Goal: Task Accomplishment & Management: Manage account settings

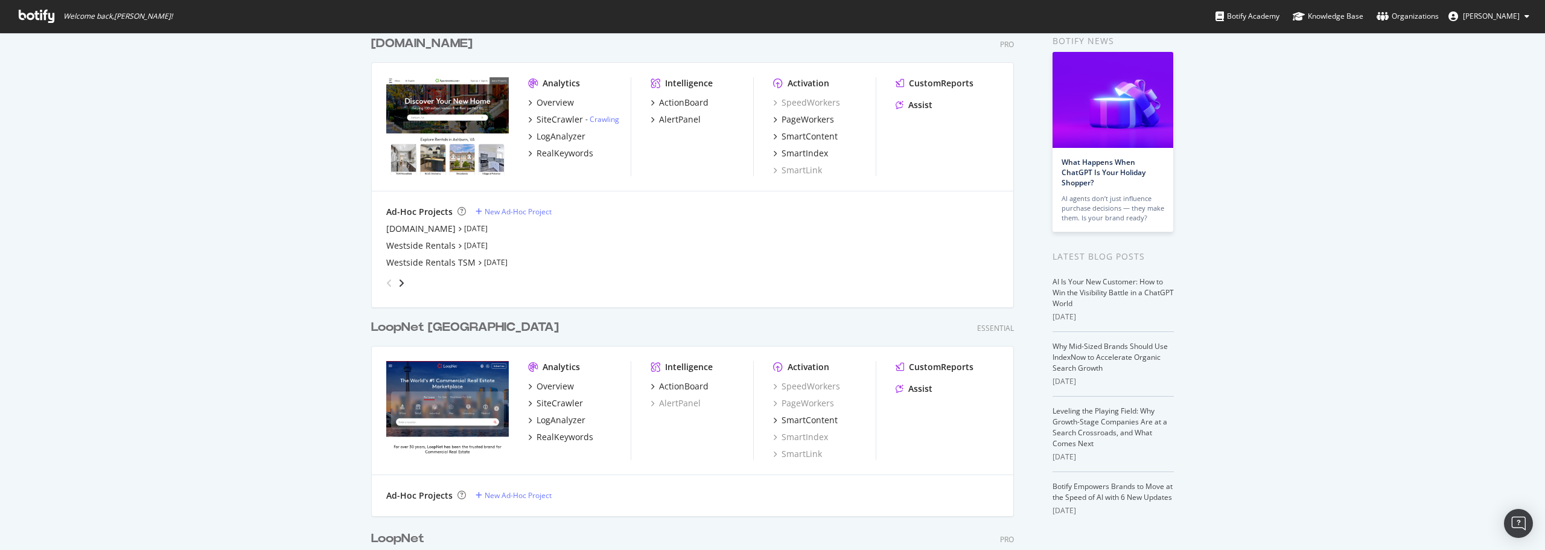
scroll to position [302, 0]
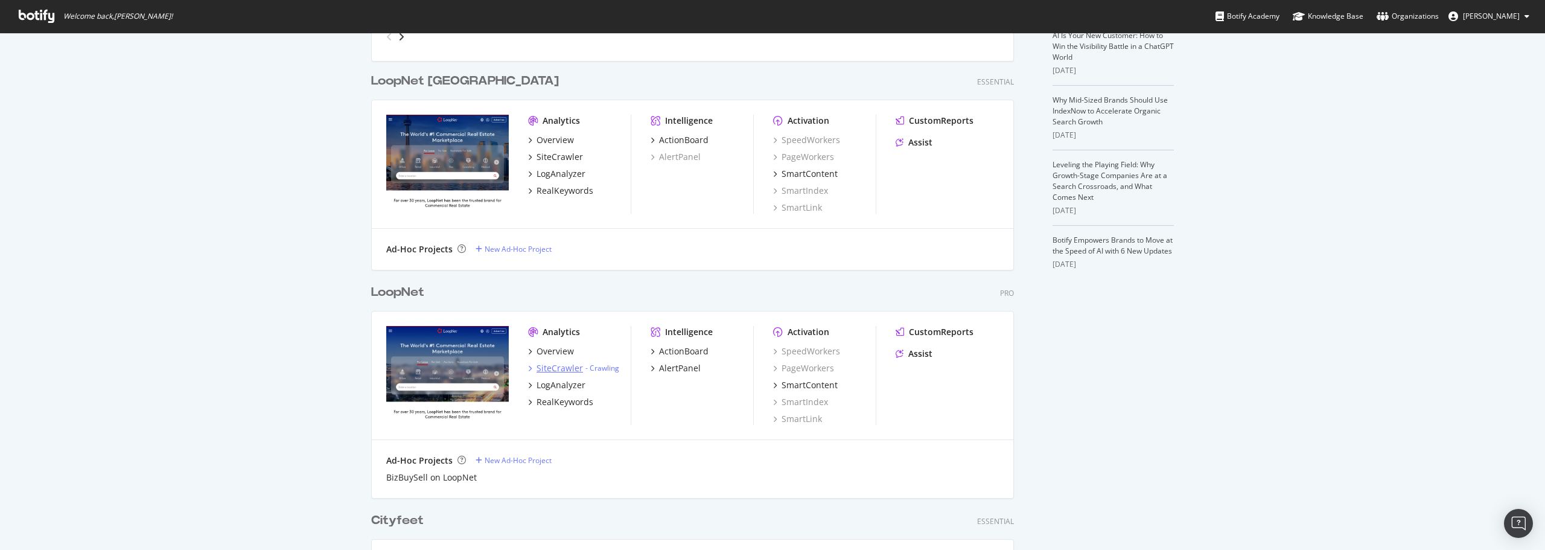
click at [552, 366] on div "SiteCrawler" at bounding box center [559, 368] width 46 height 12
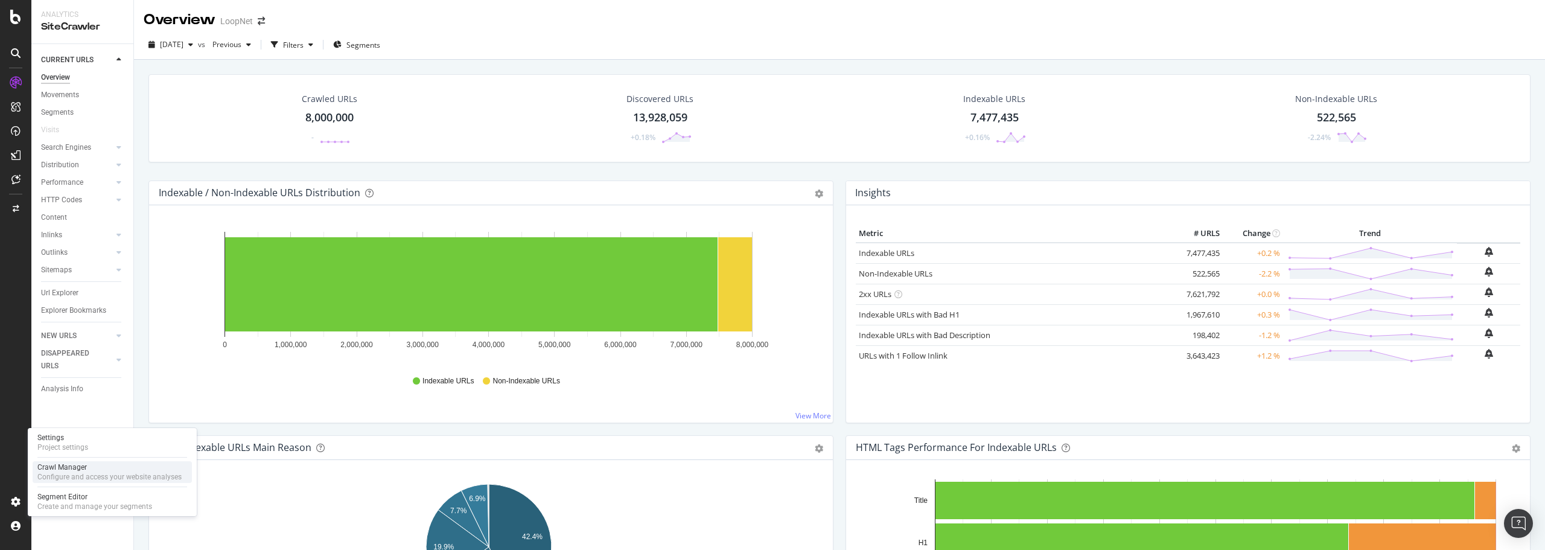
click at [95, 465] on div "Crawl Manager" at bounding box center [109, 467] width 144 height 10
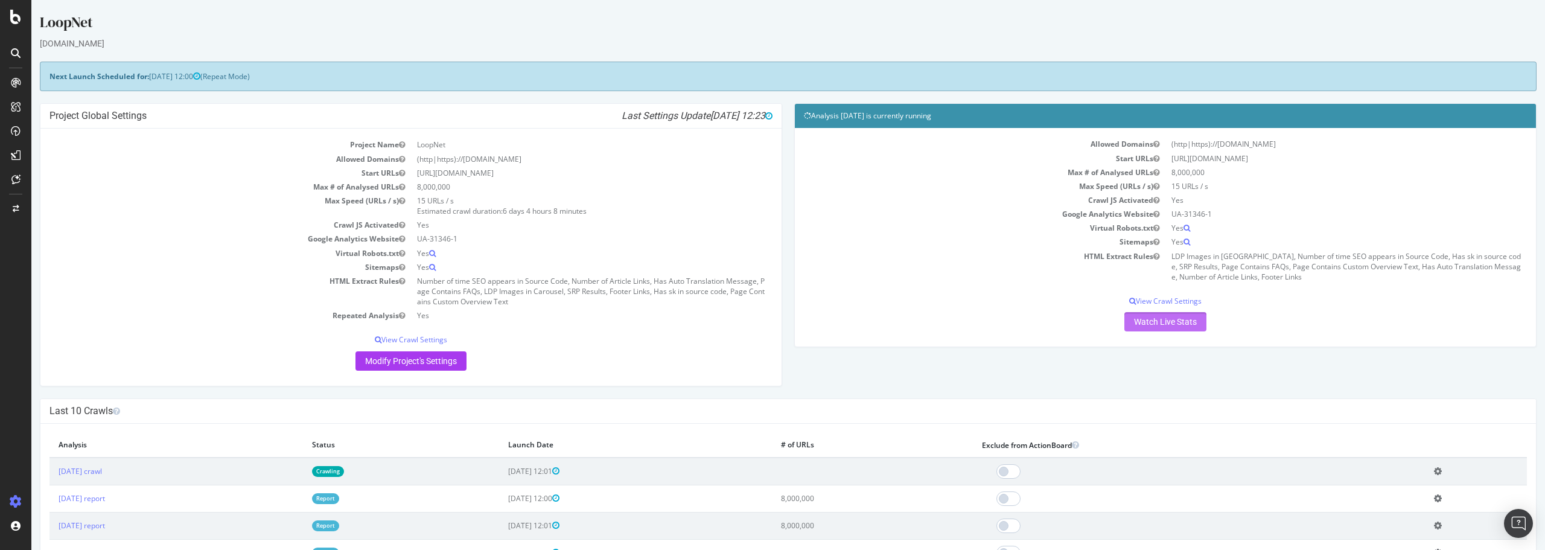
click at [1155, 316] on link "Watch Live Stats" at bounding box center [1165, 321] width 82 height 19
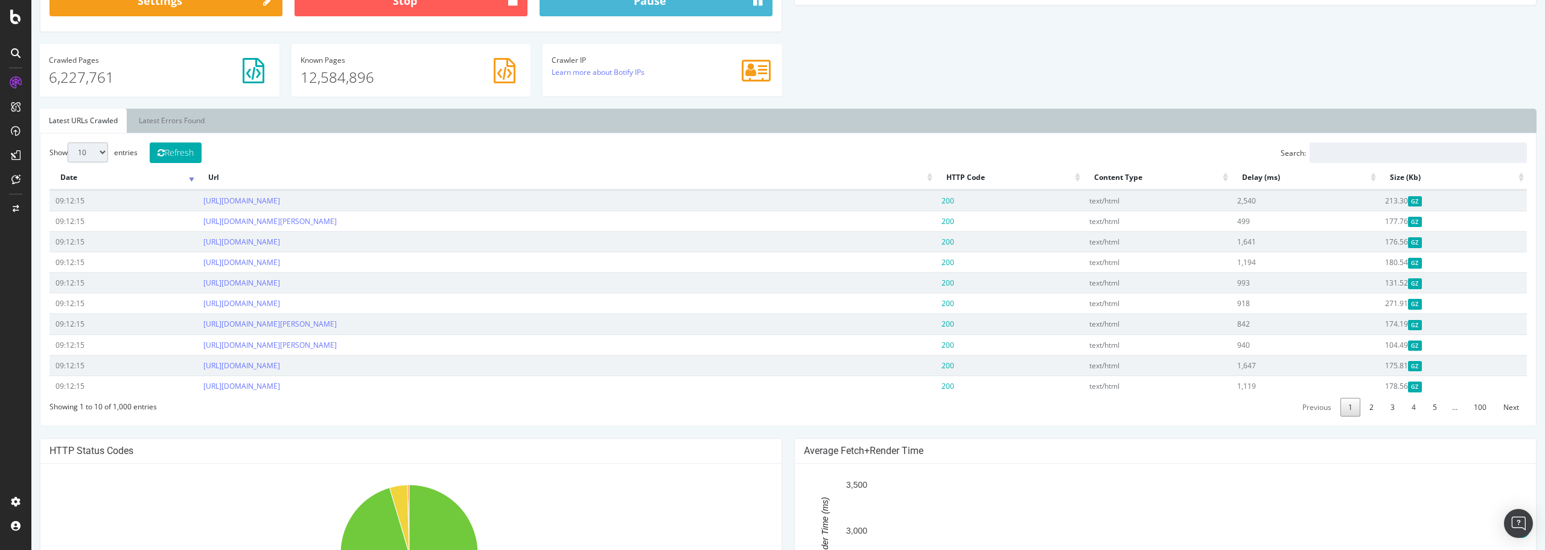
scroll to position [362, 0]
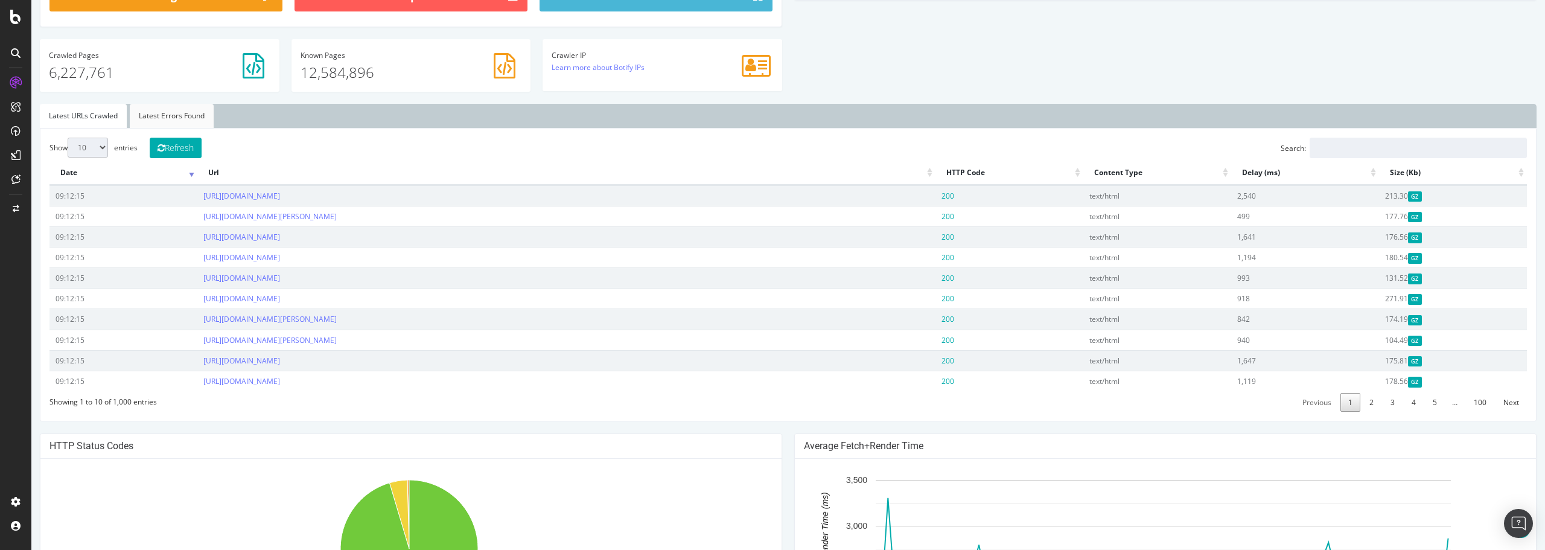
click at [186, 111] on link "Latest Errors Found" at bounding box center [172, 116] width 84 height 24
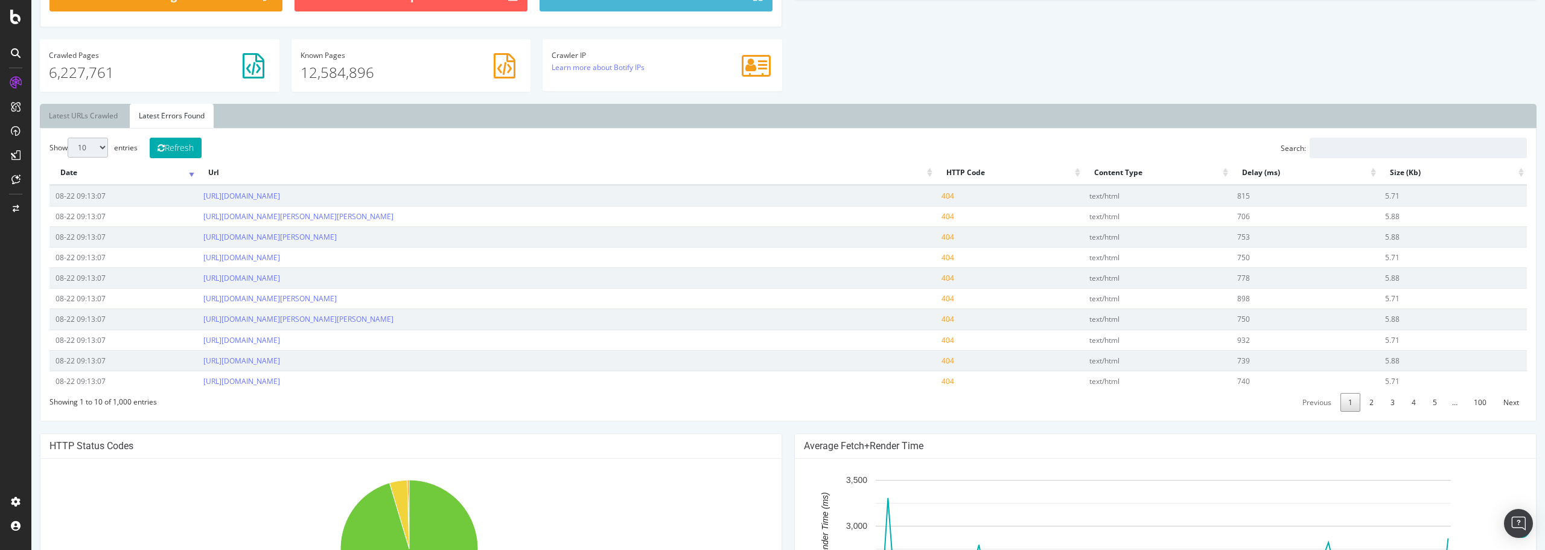
click at [139, 174] on th "Date" at bounding box center [123, 173] width 148 height 24
click at [280, 191] on link "https://www.loopnet.com/property/7186-e-pilot-knob-rd-milltown-in-47145/18025-1…" at bounding box center [241, 196] width 77 height 10
click at [393, 220] on link "https://www.loopnet.com/property/934-boomer-hill-rd-myrtle-creek-or-97457/41019…" at bounding box center [298, 216] width 190 height 10
click at [337, 236] on link "https://www.loopnet.com/property/e-russell-rd-munger-mi-48747/26017-09090016200…" at bounding box center [269, 237] width 133 height 10
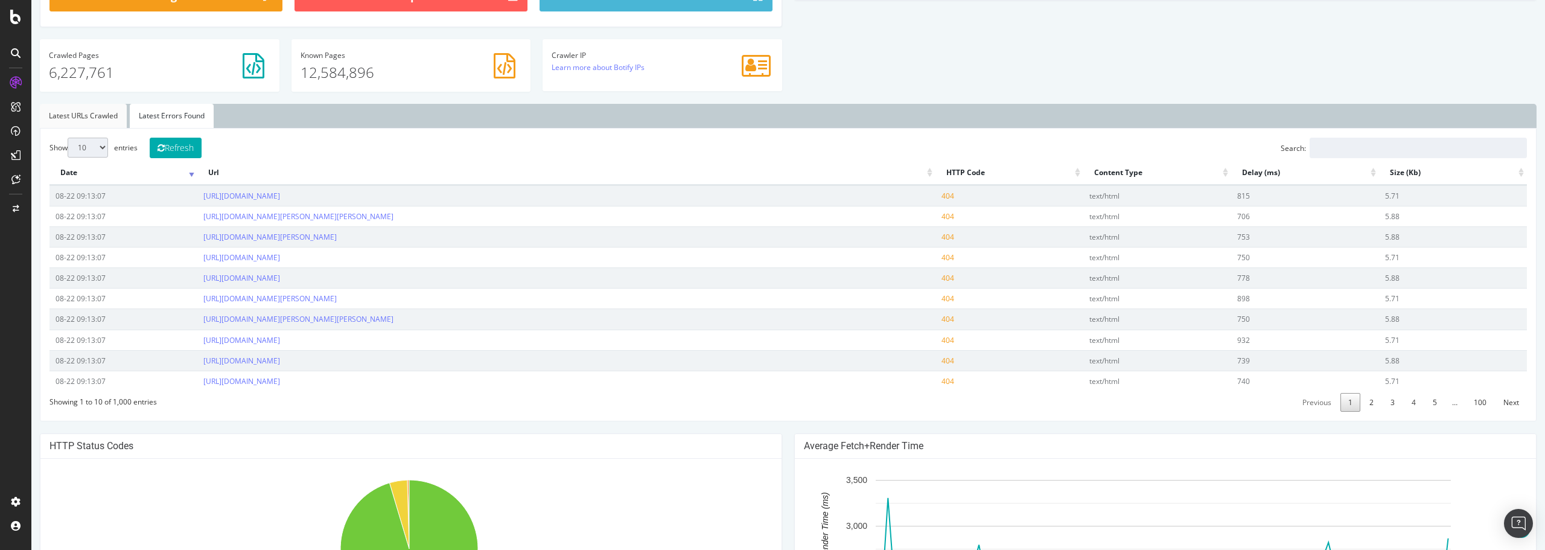
click at [100, 115] on link "Latest URLs Crawled" at bounding box center [83, 116] width 87 height 24
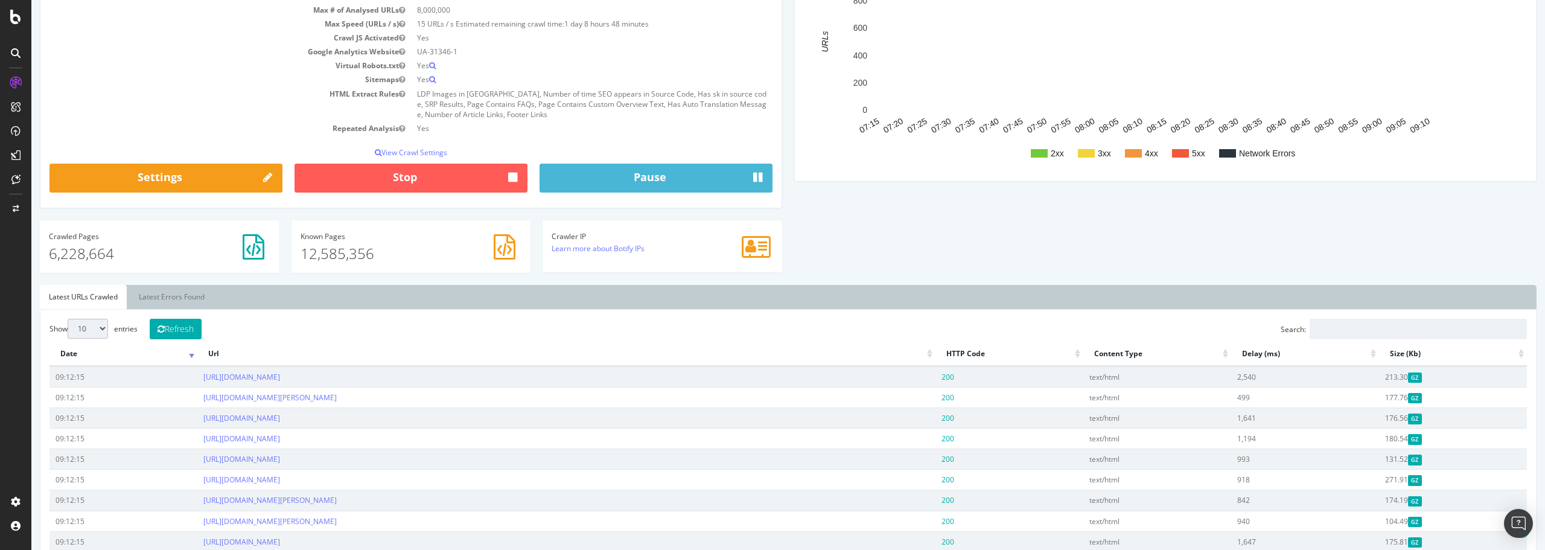
scroll to position [0, 0]
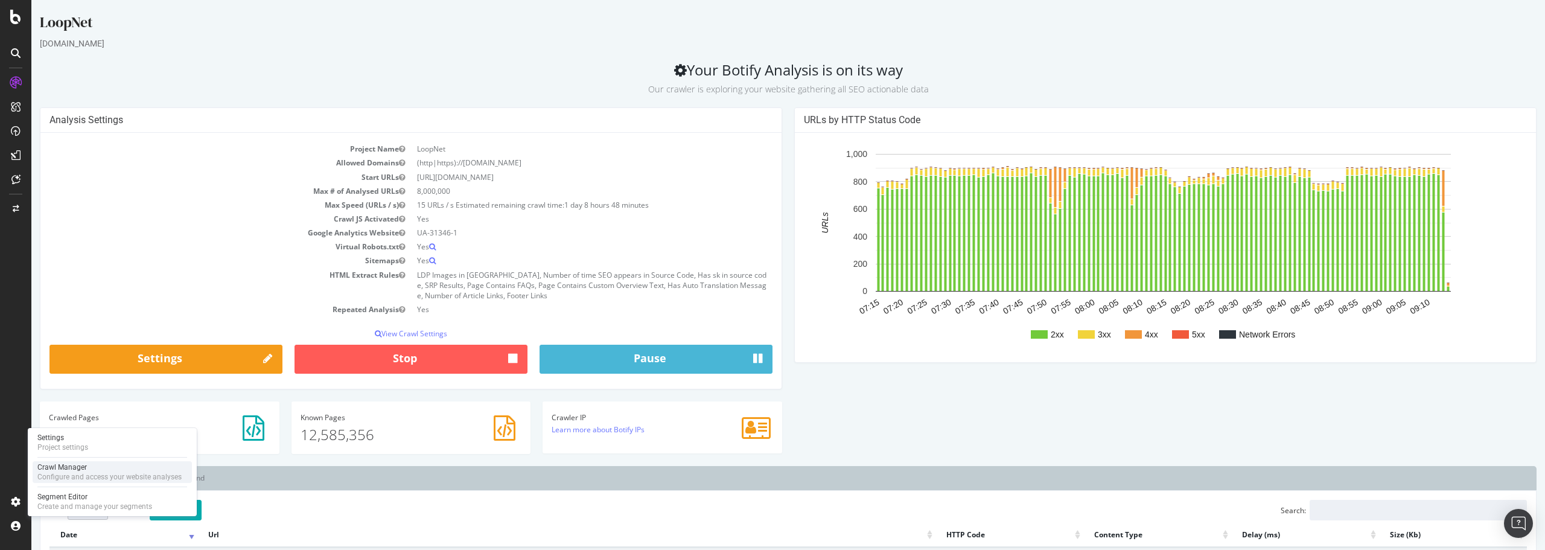
click at [108, 465] on div "Crawl Manager" at bounding box center [109, 467] width 144 height 10
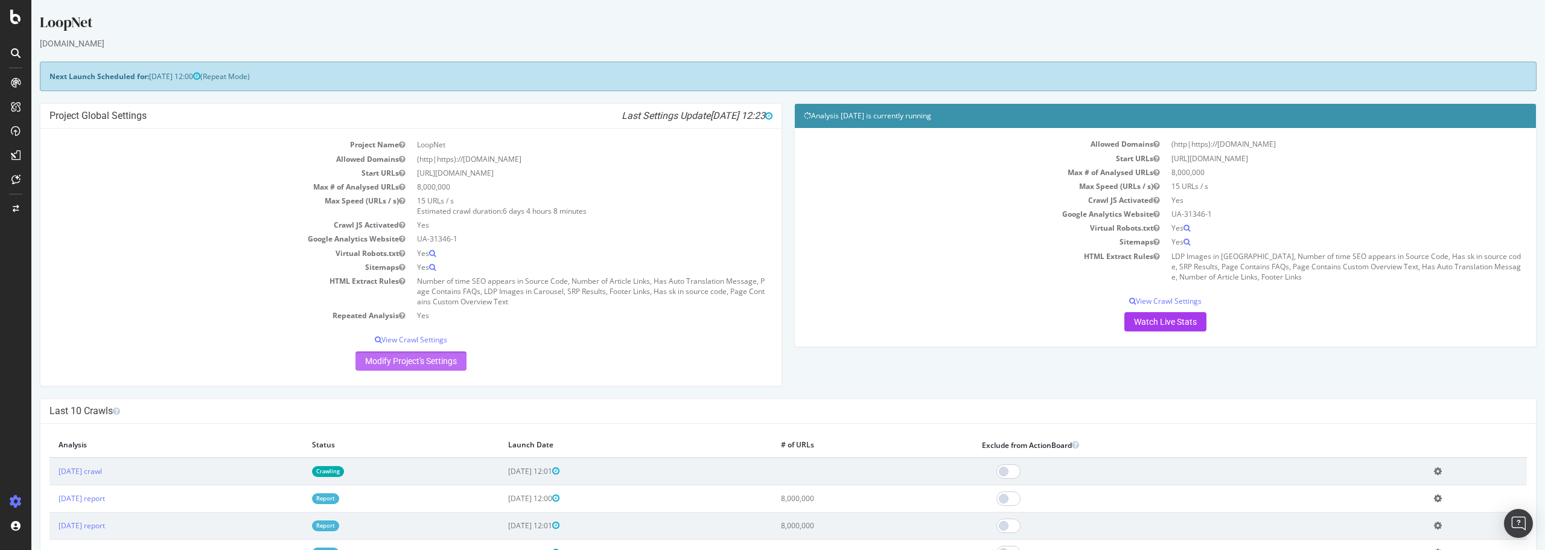
click at [417, 363] on link "Modify Project's Settings" at bounding box center [410, 360] width 111 height 19
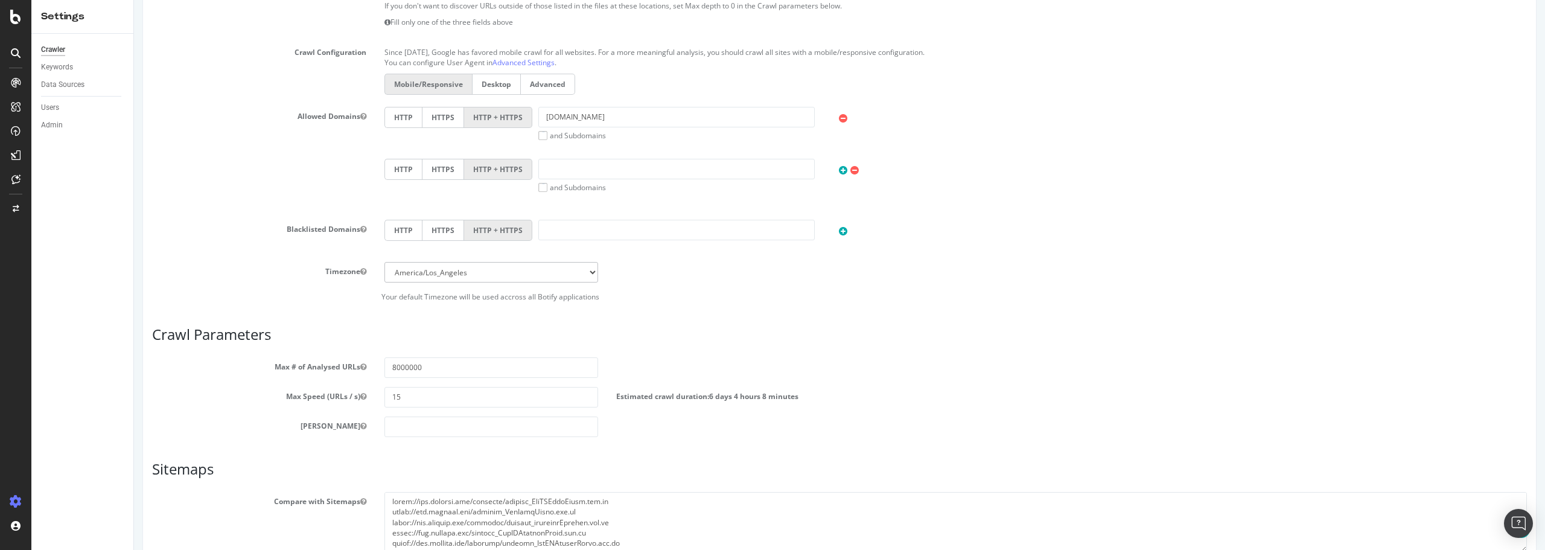
scroll to position [530, 0]
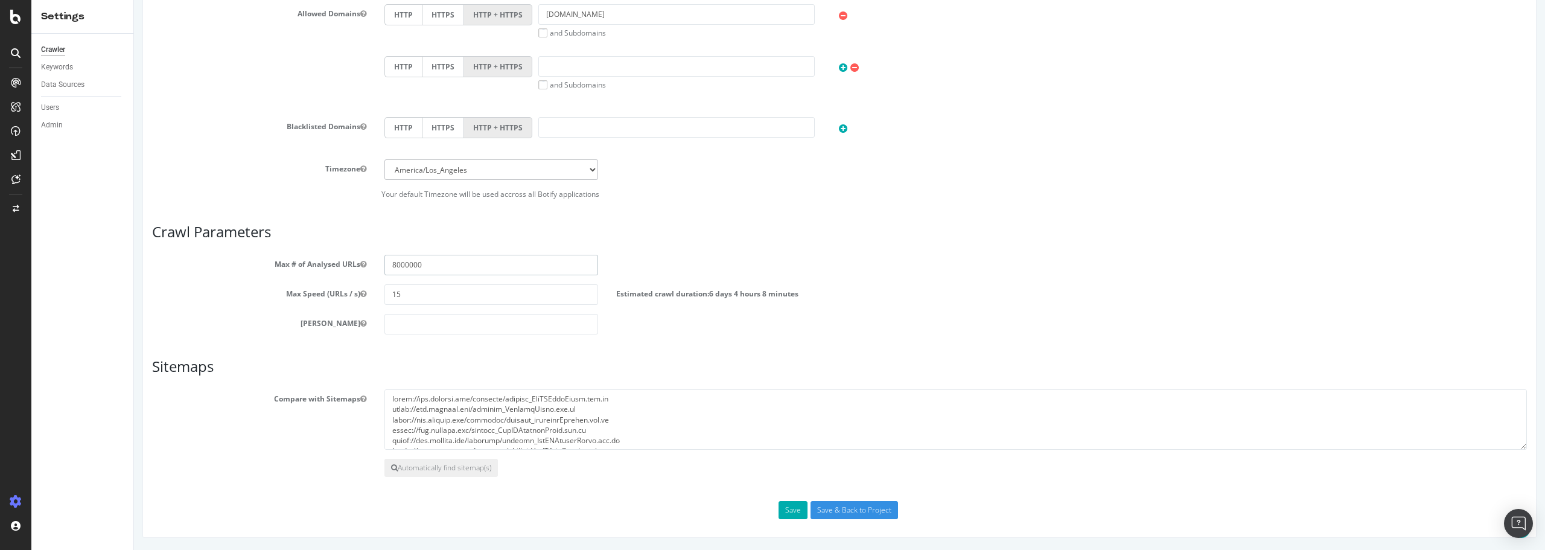
drag, startPoint x: 393, startPoint y: 264, endPoint x: 377, endPoint y: 264, distance: 16.9
click at [377, 264] on div "8000000" at bounding box center [491, 265] width 232 height 21
type input "5000000"
click at [341, 345] on div "Scope Project Name LoopNet Start URLs https://www.loopnet.com/ Or upload a file…" at bounding box center [839, 95] width 1375 height 847
click at [788, 510] on button "Save" at bounding box center [792, 510] width 29 height 18
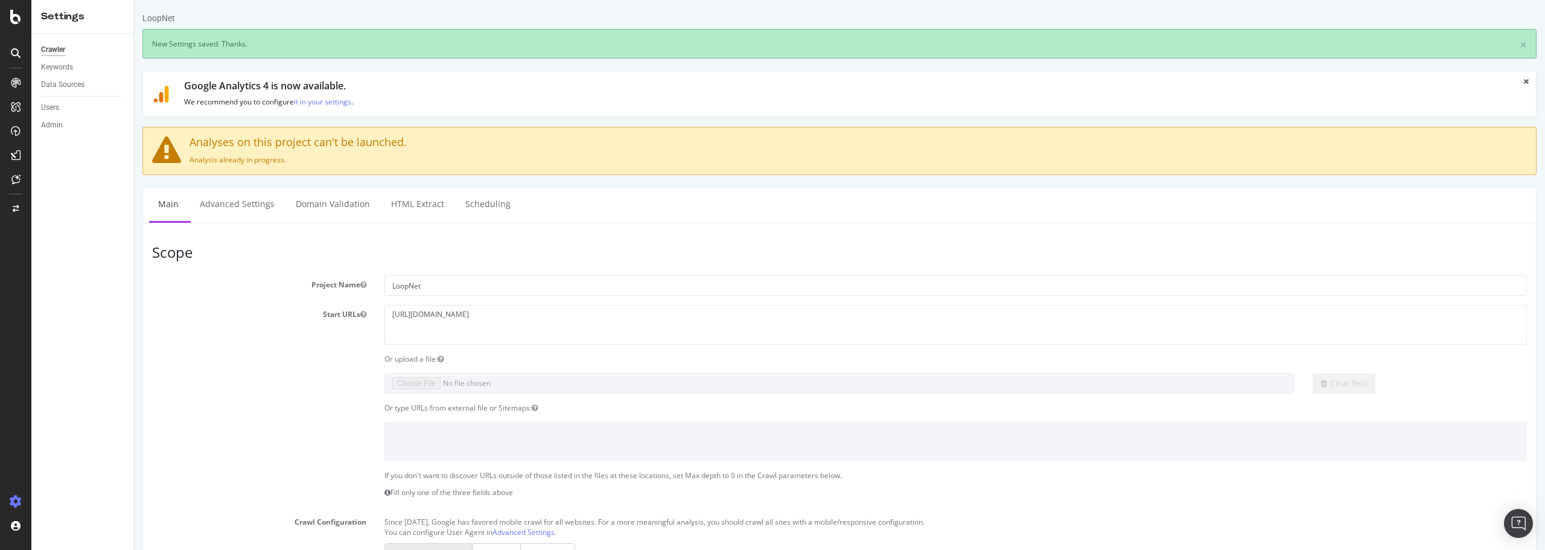
scroll to position [0, 0]
click at [230, 206] on link "Advanced Settings" at bounding box center [237, 204] width 93 height 33
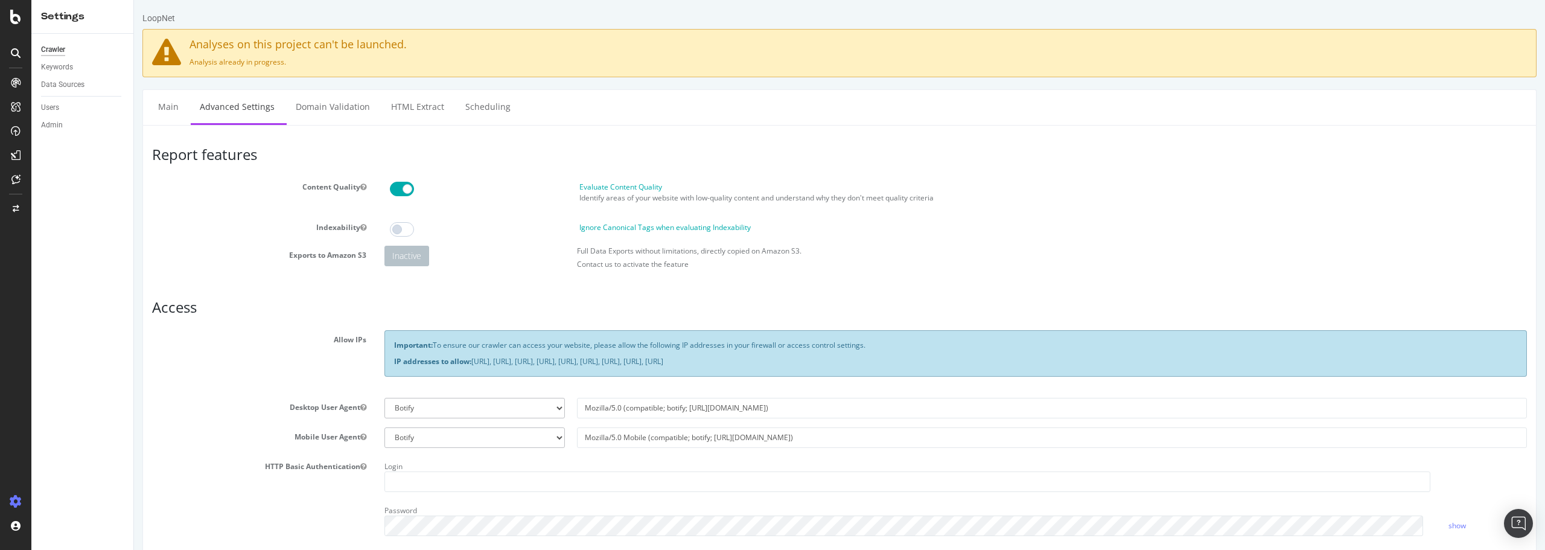
drag, startPoint x: 274, startPoint y: 437, endPoint x: 301, endPoint y: 180, distance: 259.1
click at [334, 107] on link "Domain Validation" at bounding box center [333, 106] width 92 height 33
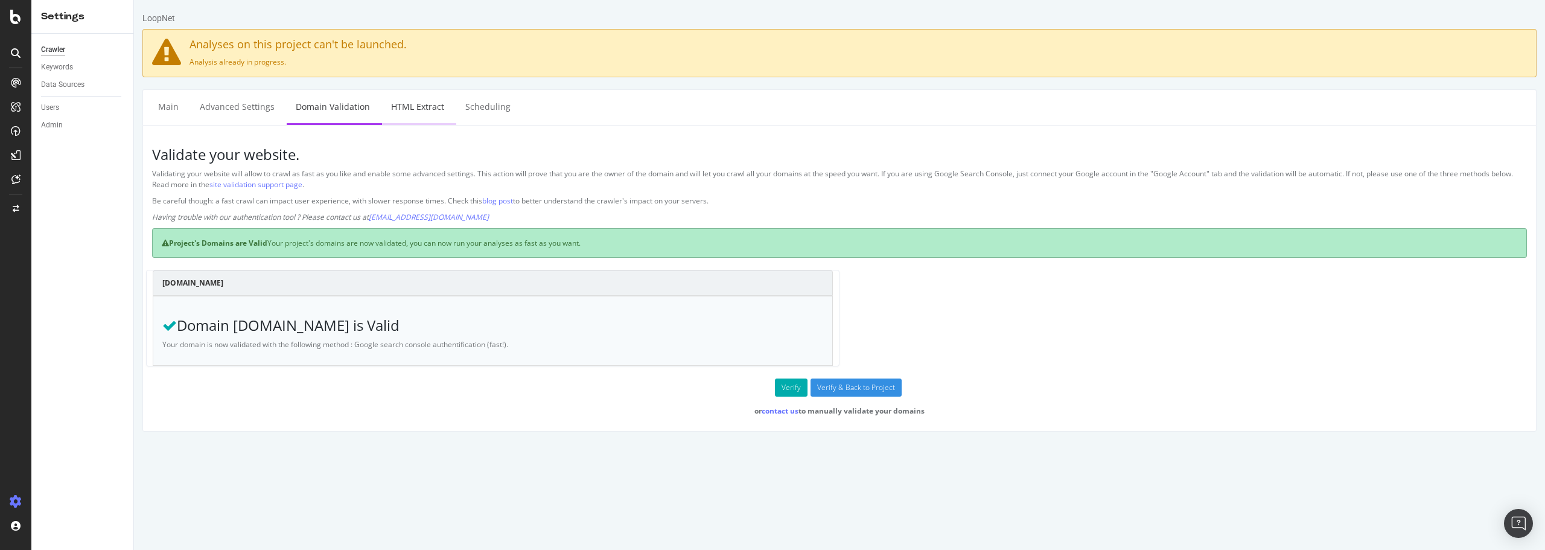
click at [410, 106] on link "HTML Extract" at bounding box center [417, 106] width 71 height 33
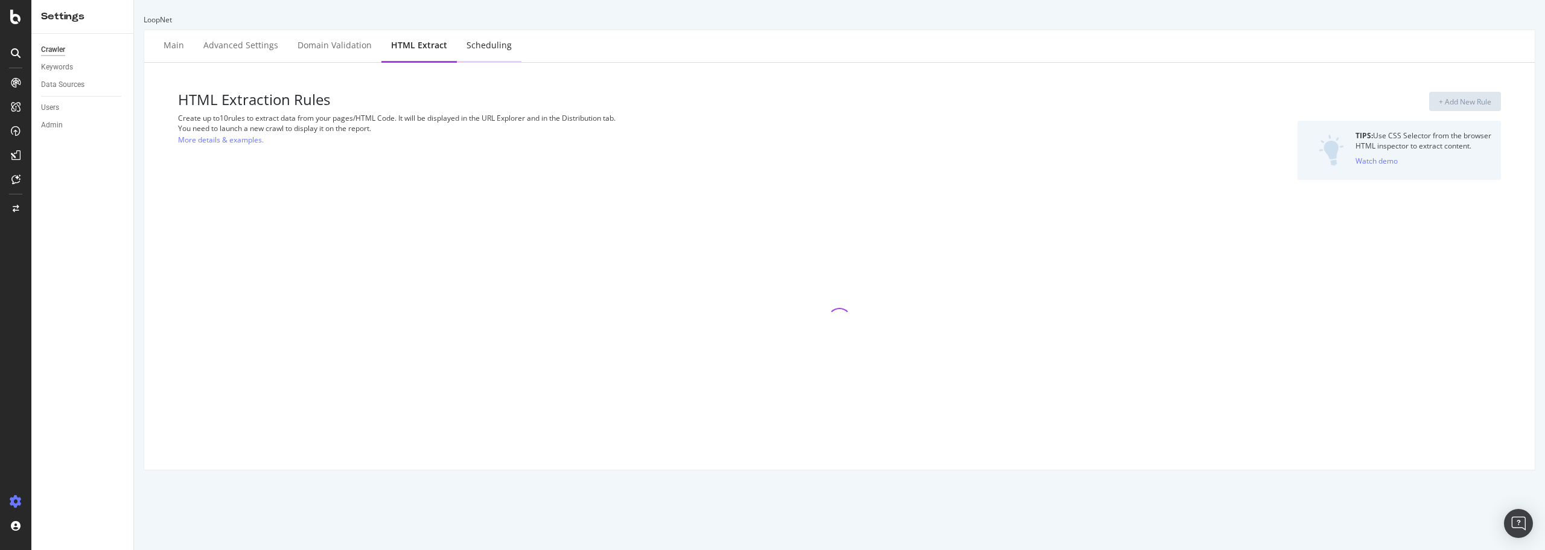
select select "count"
select select "exist"
select select "count"
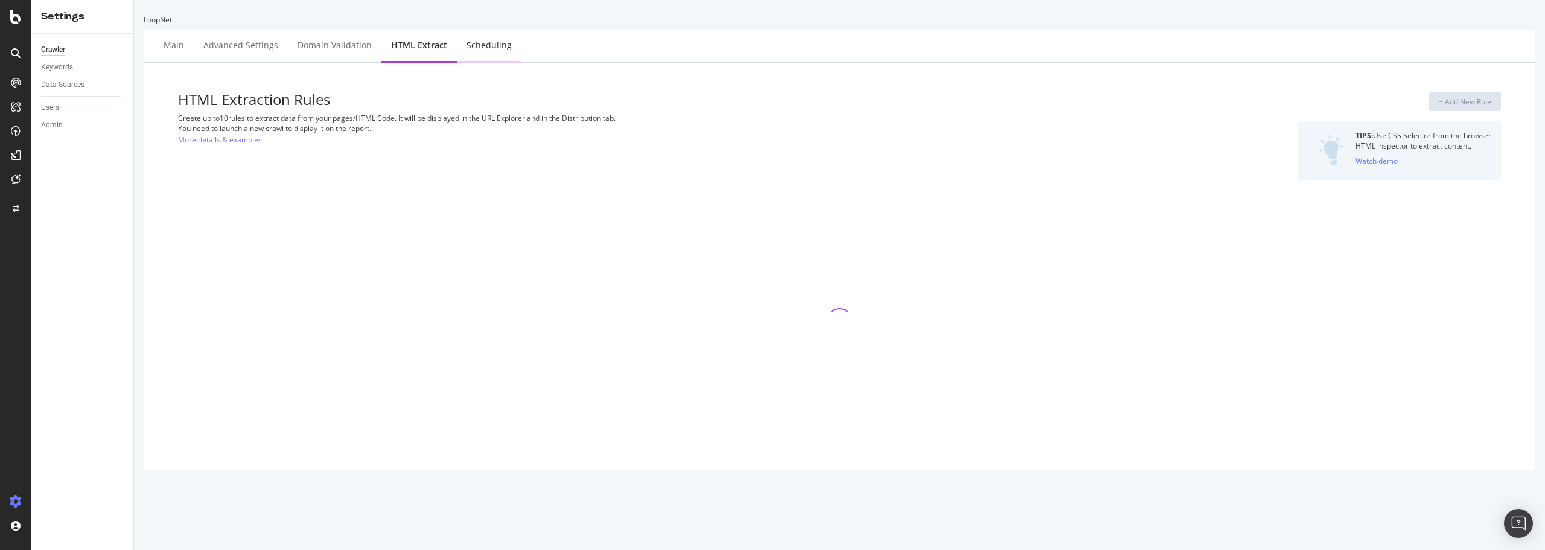
select select "i"
select select "count"
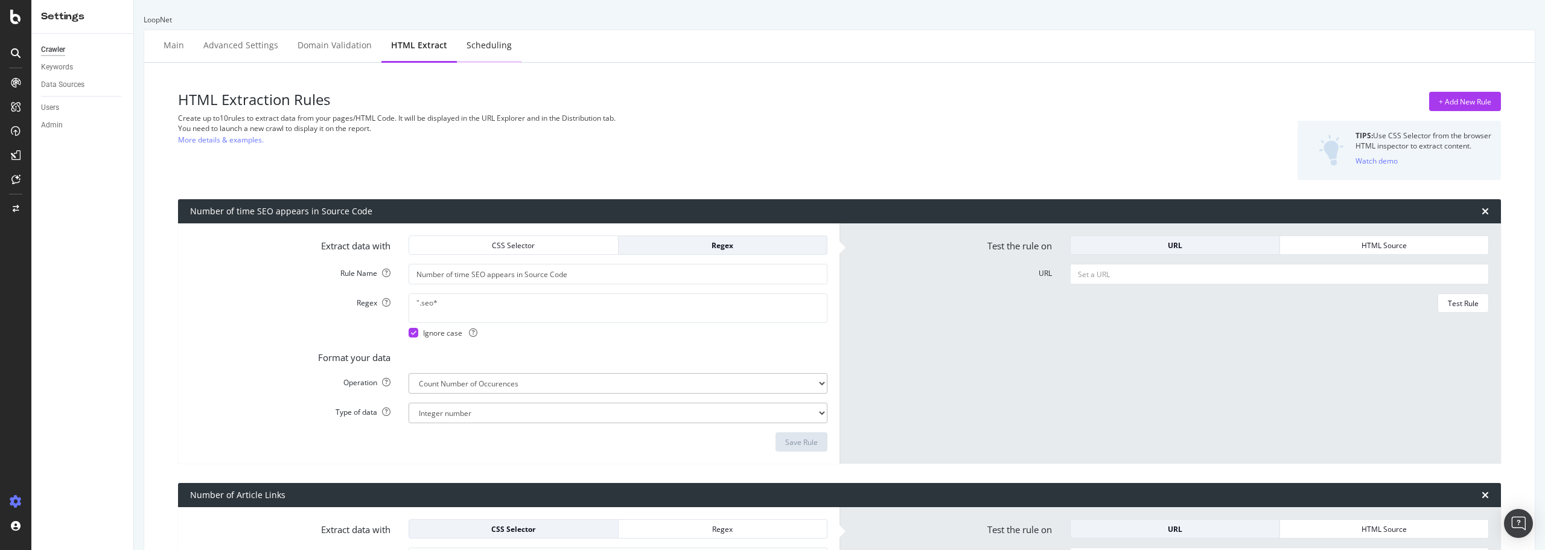
click at [491, 45] on div "Scheduling" at bounding box center [488, 45] width 45 height 12
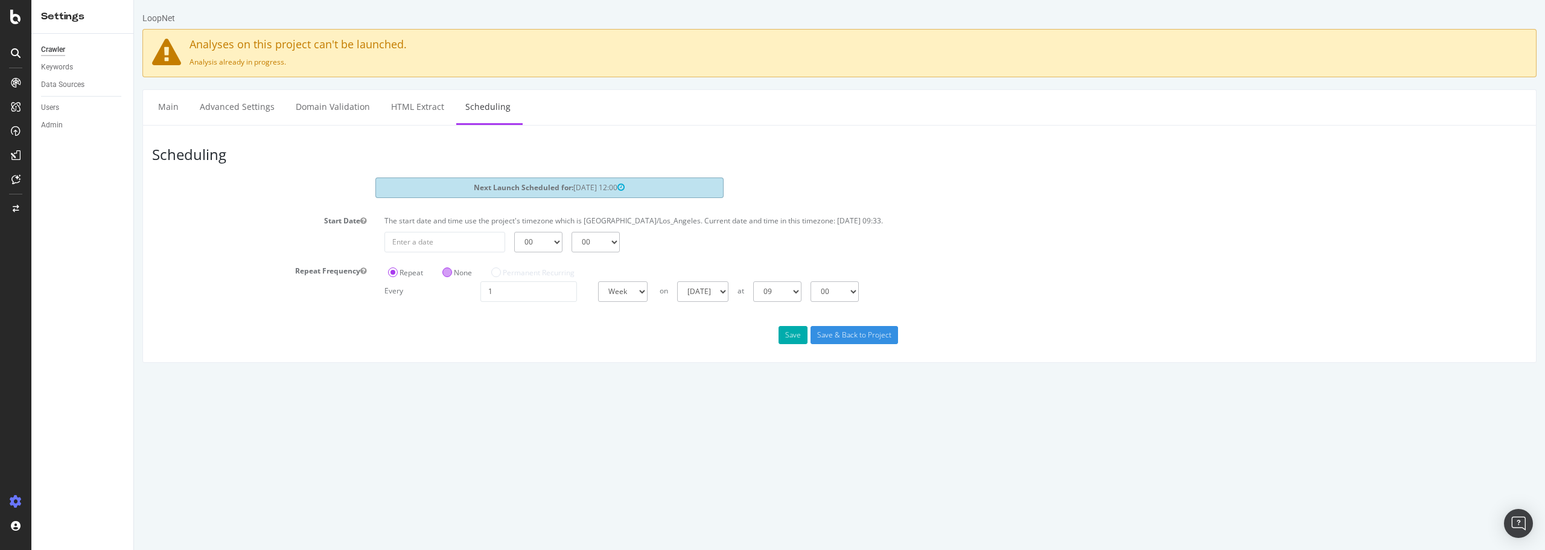
click at [447, 267] on label "None" at bounding box center [457, 272] width 30 height 10
click at [134, 0] on input "None" at bounding box center [134, 0] width 0 height 0
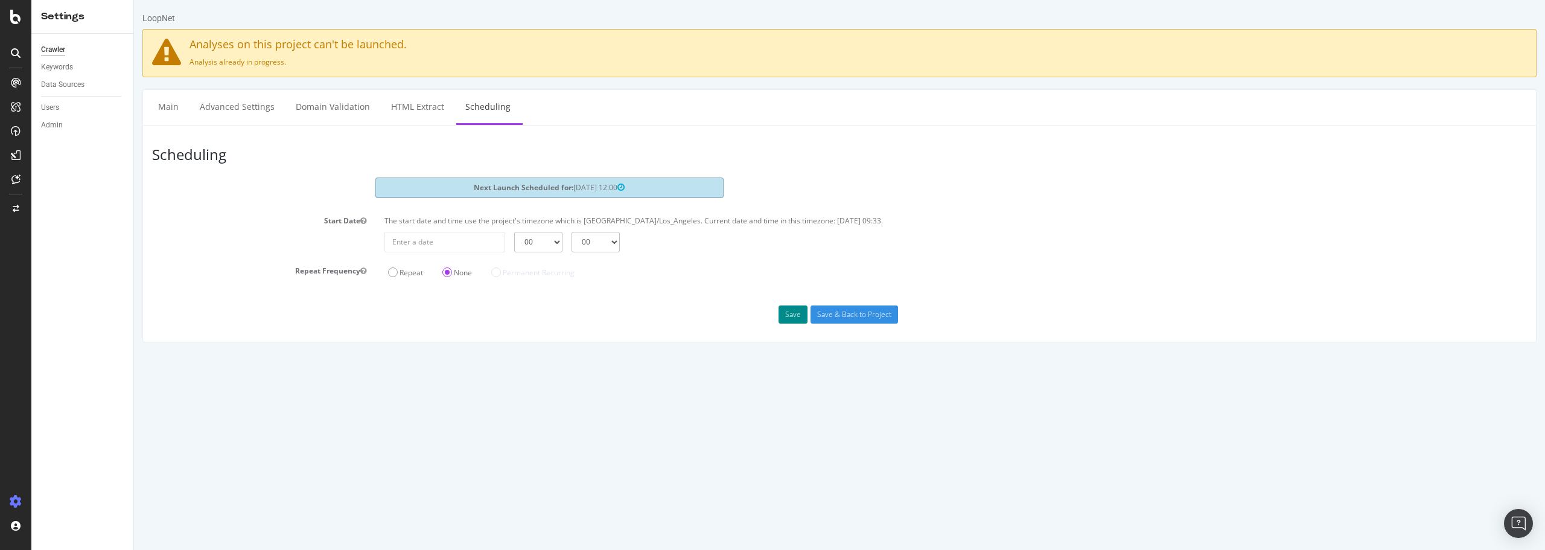
click at [798, 314] on button "Save" at bounding box center [792, 314] width 29 height 18
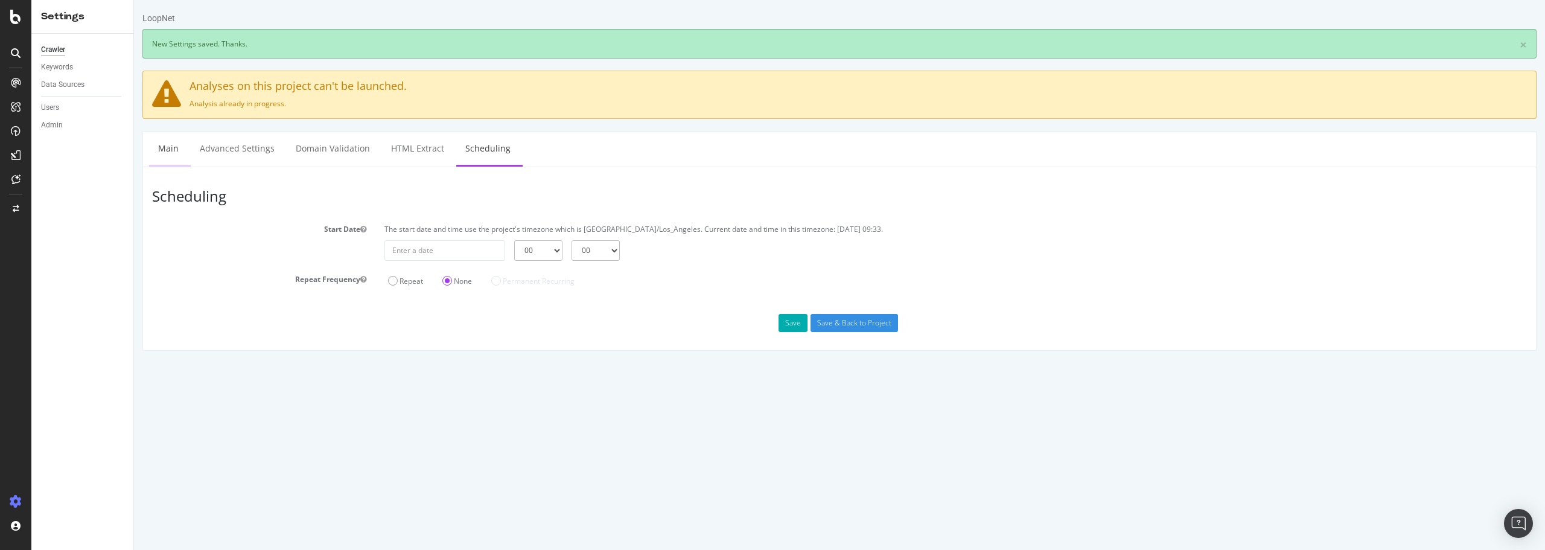
click at [177, 146] on link "Main" at bounding box center [168, 148] width 39 height 33
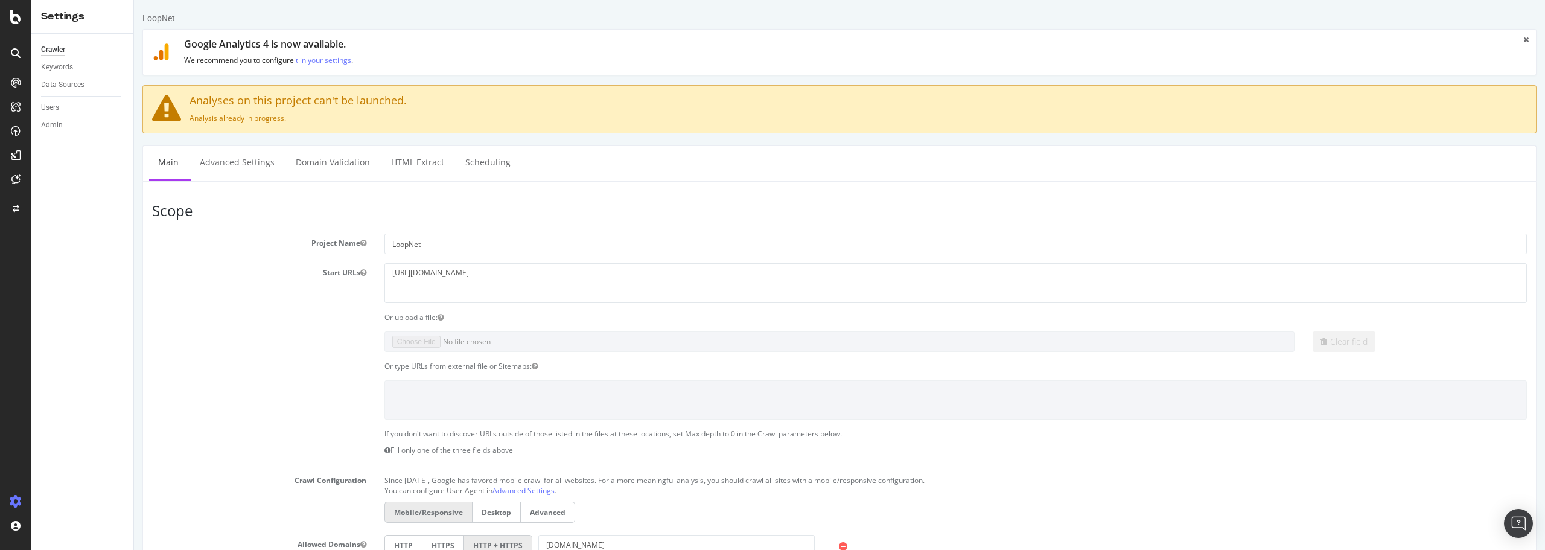
drag, startPoint x: 351, startPoint y: 435, endPoint x: 369, endPoint y: 249, distance: 187.3
click at [223, 160] on link "Advanced Settings" at bounding box center [237, 162] width 93 height 33
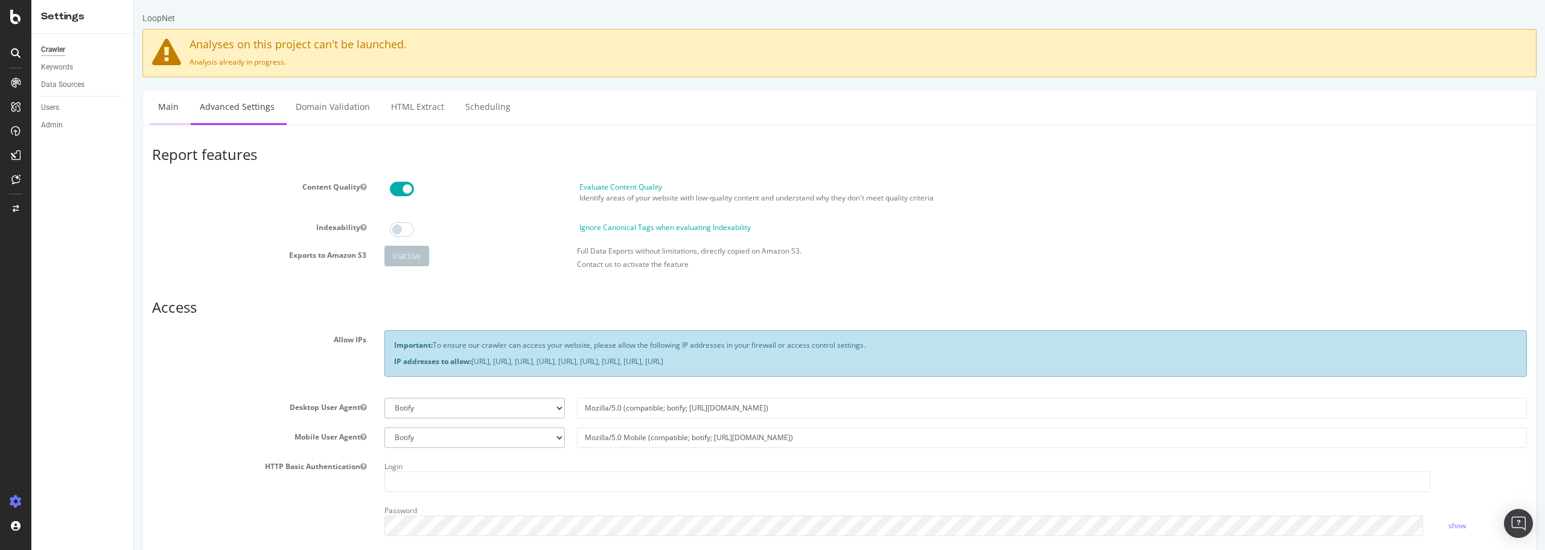
click at [168, 104] on link "Main" at bounding box center [168, 106] width 39 height 33
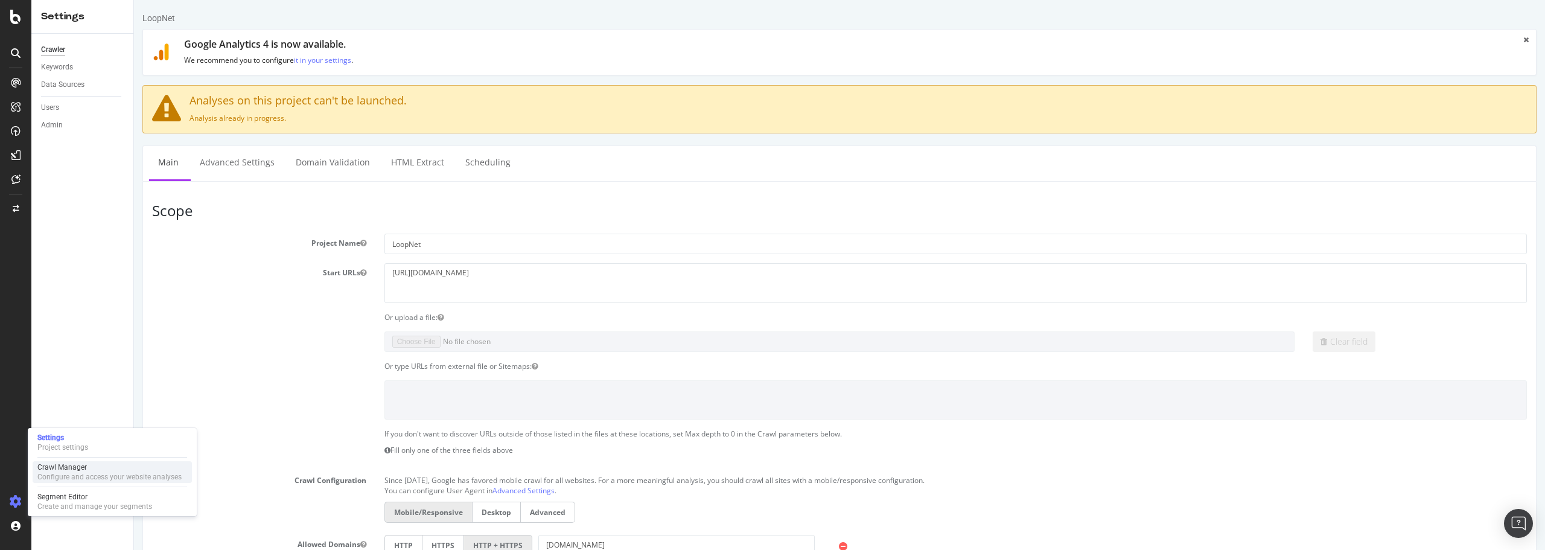
click at [82, 467] on div "Crawl Manager" at bounding box center [109, 467] width 144 height 10
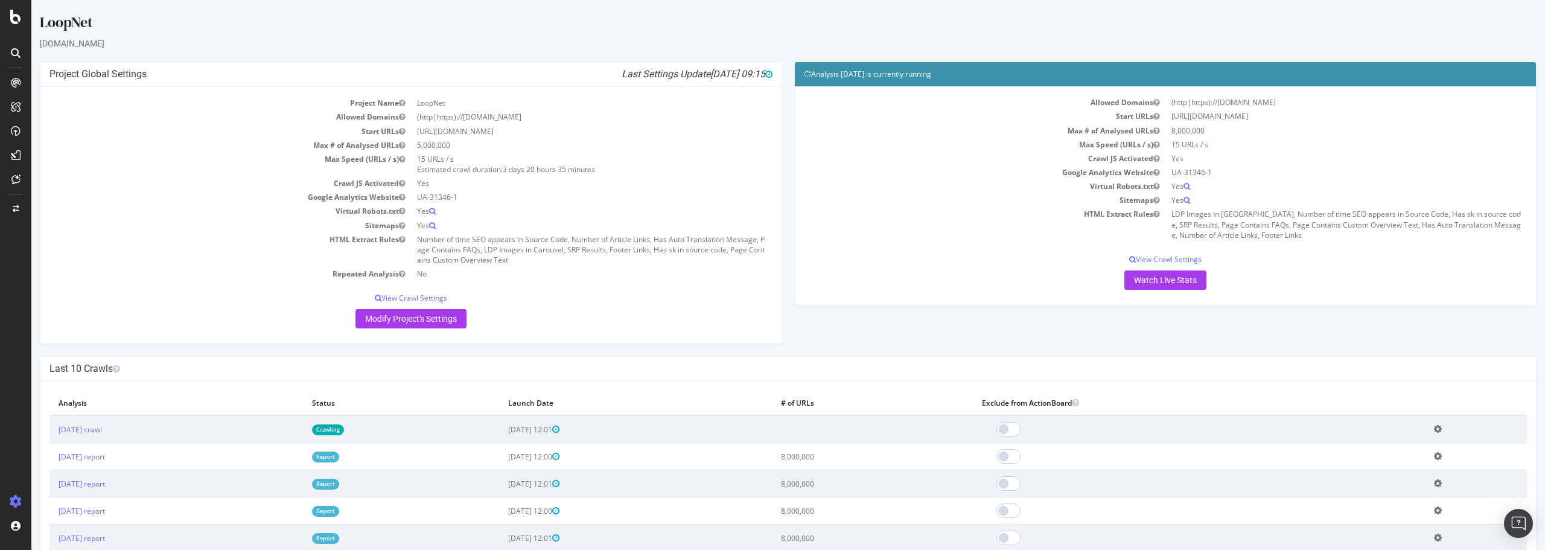
click at [1441, 428] on icon at bounding box center [1438, 428] width 8 height 9
click at [1406, 469] on link "Delete analysis" at bounding box center [1393, 464] width 97 height 16
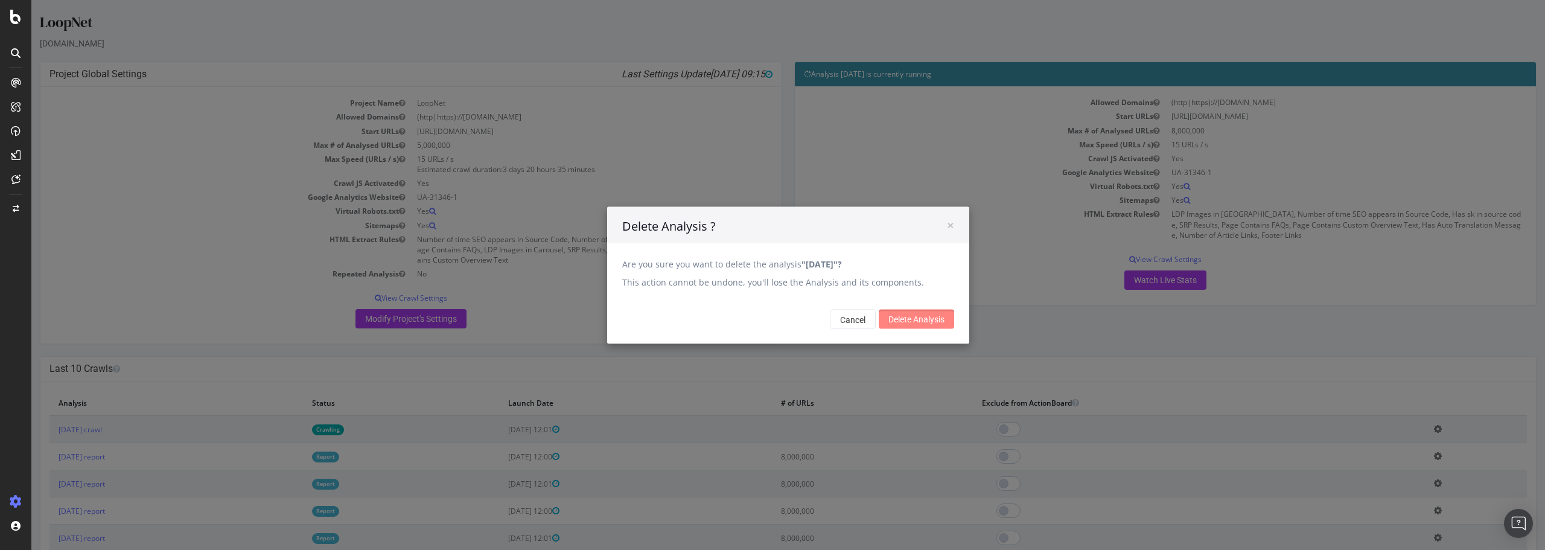
click at [908, 320] on input "Delete Analysis" at bounding box center [916, 318] width 75 height 19
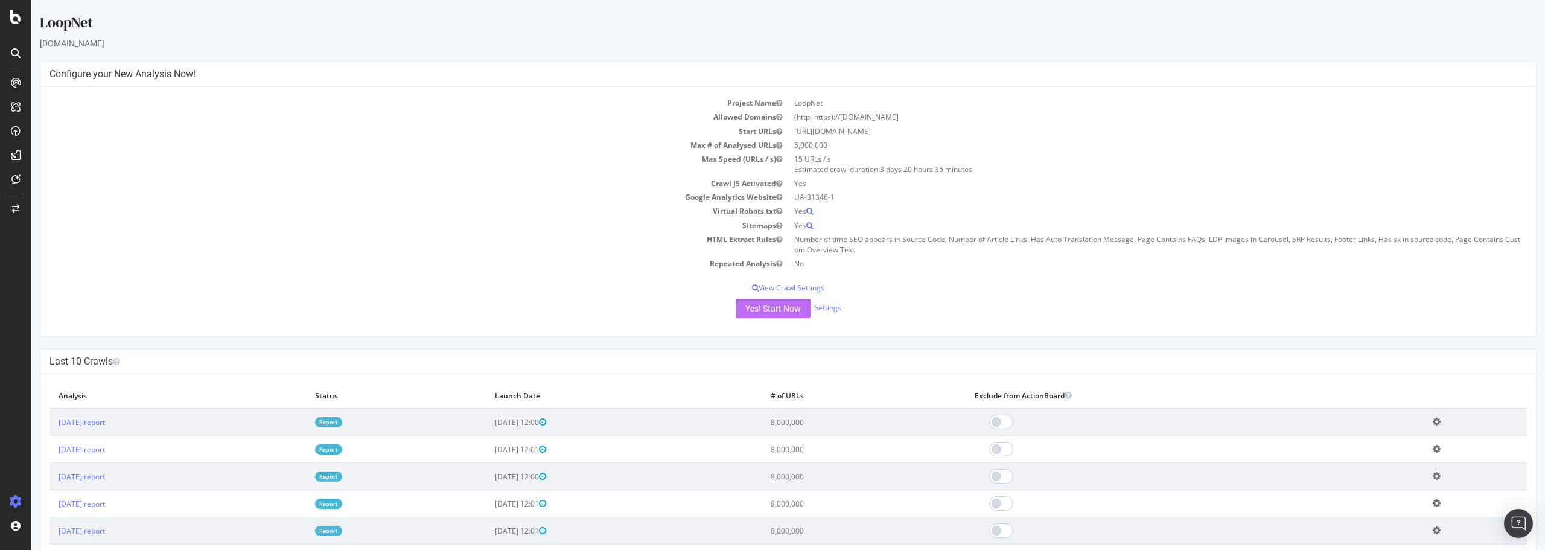
click at [760, 305] on button "Yes! Start Now" at bounding box center [773, 308] width 75 height 19
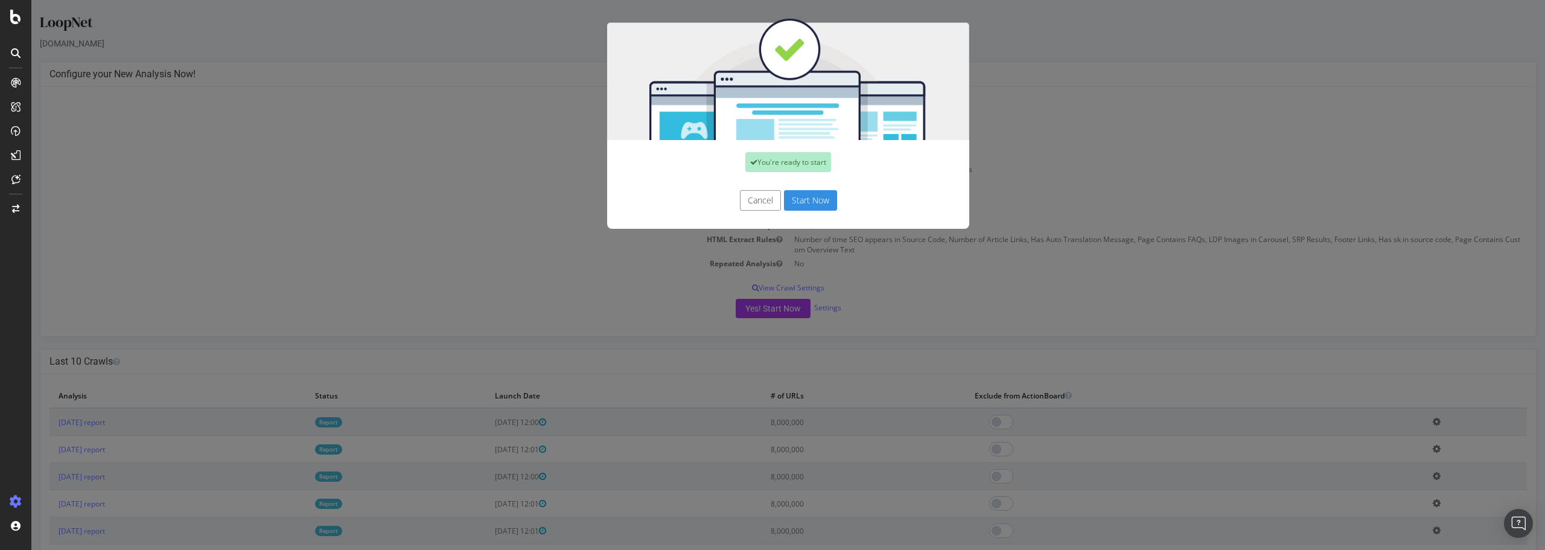
click at [809, 194] on button "Start Now" at bounding box center [810, 200] width 53 height 21
